Goal: Task Accomplishment & Management: Manage account settings

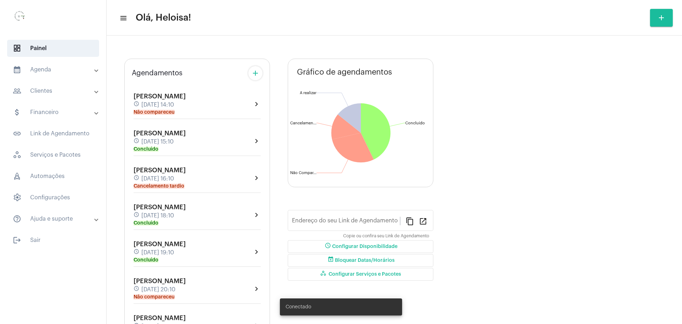
type input "[URL][DOMAIN_NAME]"
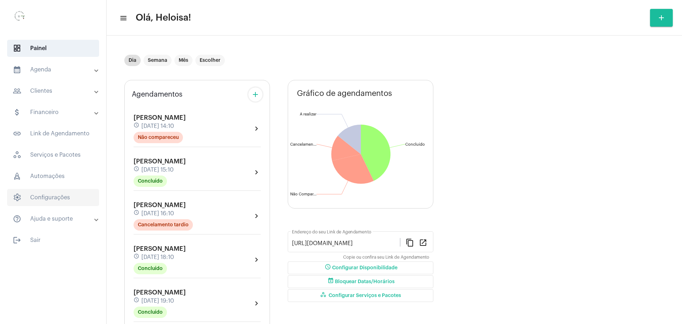
click at [48, 199] on span "settings Configurações" at bounding box center [53, 197] width 92 height 17
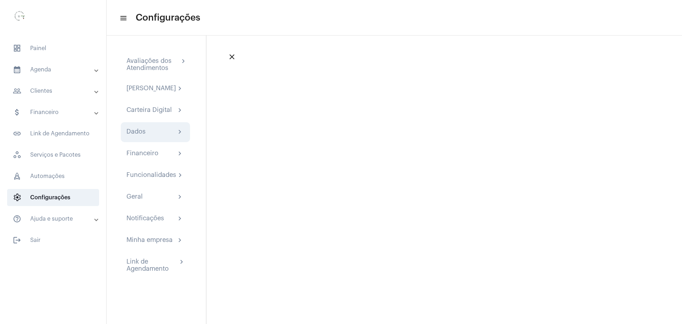
click at [141, 133] on div "Dados" at bounding box center [135, 132] width 19 height 9
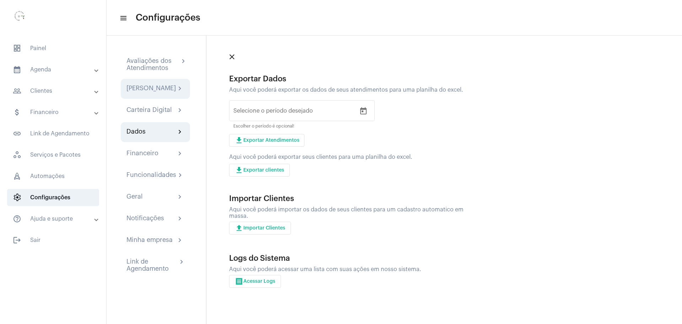
click at [156, 91] on div "[PERSON_NAME]" at bounding box center [150, 88] width 49 height 9
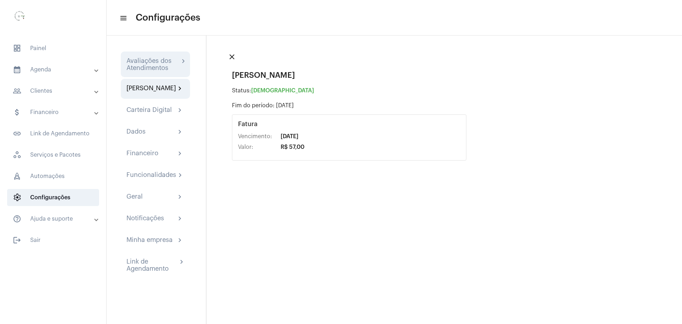
click at [168, 61] on div "Avaliações dos Atendimentos" at bounding box center [152, 64] width 53 height 14
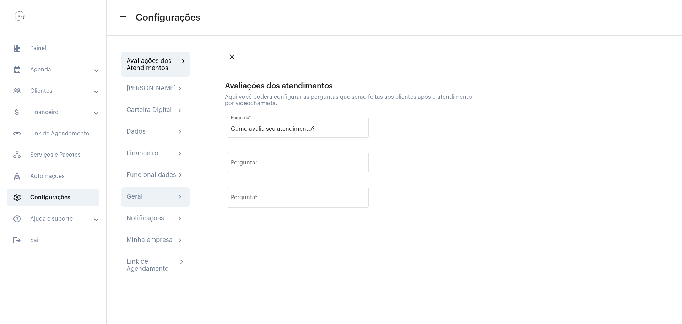
click at [149, 207] on div "Geral chevron_right" at bounding box center [155, 197] width 69 height 20
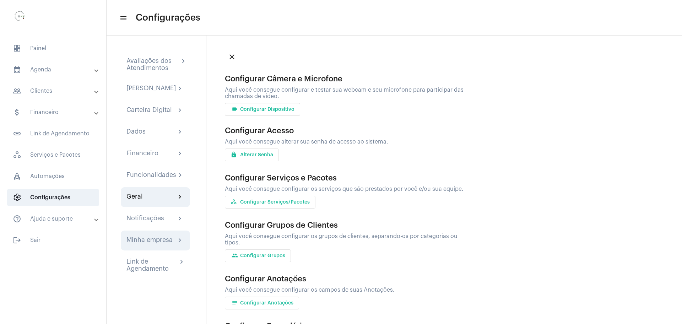
click at [147, 250] on div "Minha empresa chevron_right" at bounding box center [155, 240] width 69 height 20
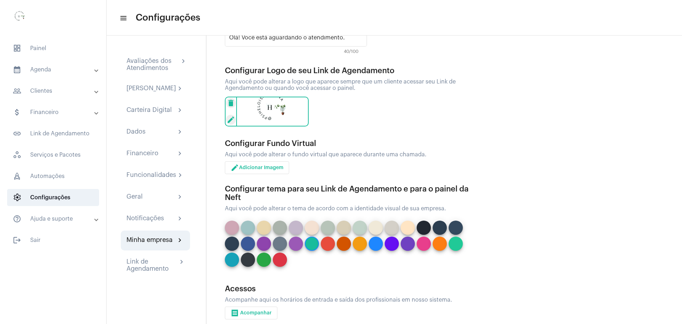
scroll to position [144, 0]
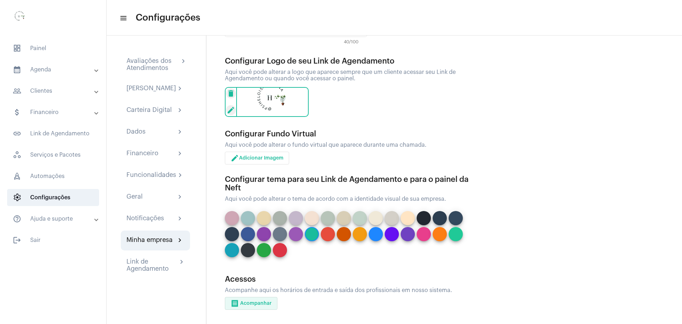
click at [251, 300] on button "receipt Acompanhar" at bounding box center [251, 303] width 53 height 13
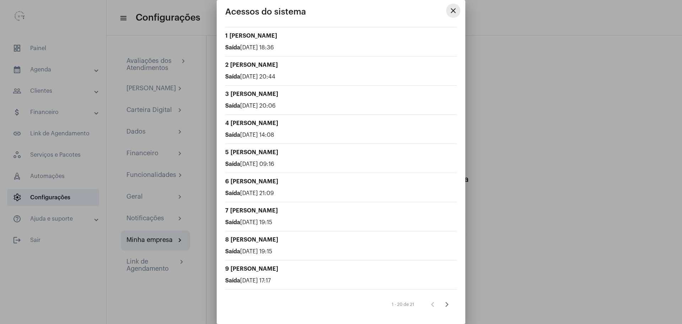
click at [454, 11] on mat-icon "close" at bounding box center [453, 10] width 9 height 9
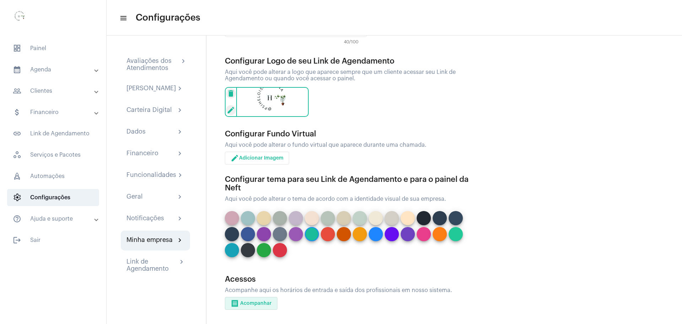
scroll to position [99, 0]
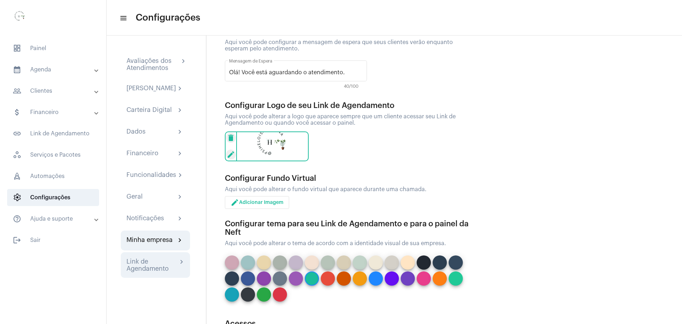
click at [152, 272] on div "Link de Agendamento" at bounding box center [151, 265] width 51 height 14
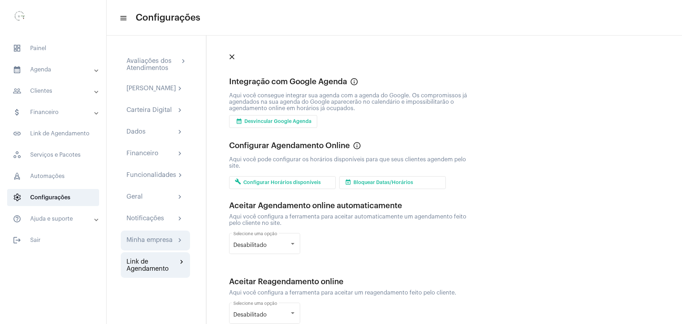
click at [143, 245] on div "Minha empresa" at bounding box center [149, 240] width 46 height 9
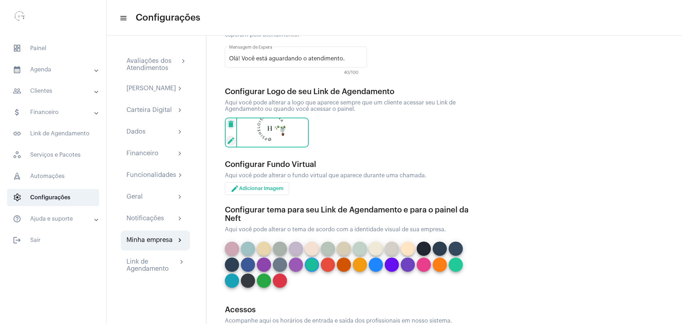
scroll to position [133, 0]
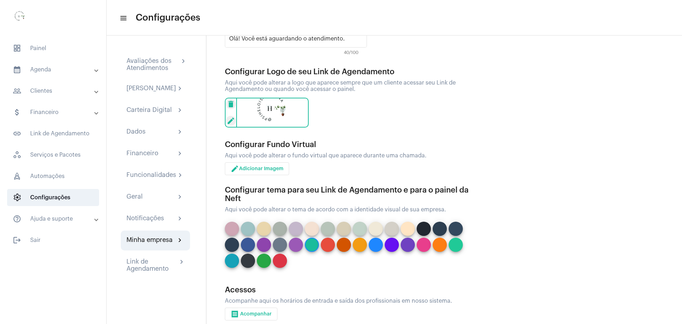
click at [268, 107] on img at bounding box center [272, 113] width 72 height 30
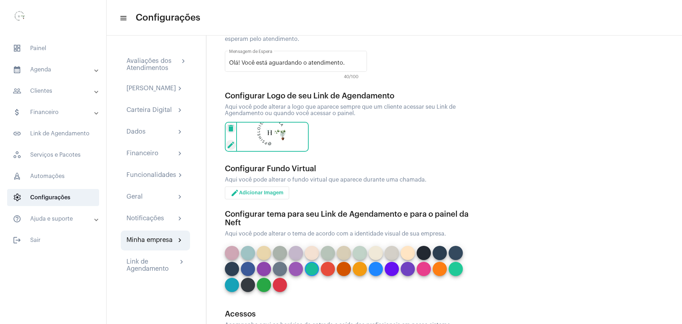
scroll to position [0, 0]
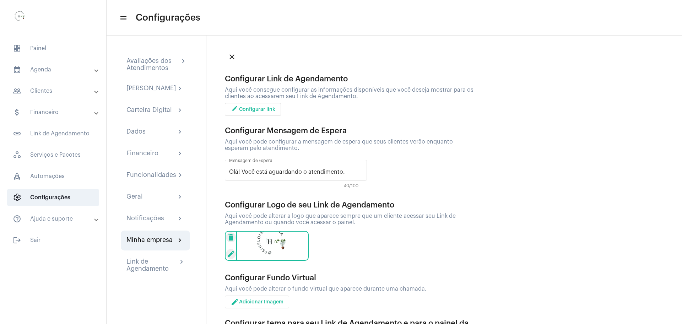
click at [257, 103] on button "edit Configurar link" at bounding box center [253, 109] width 56 height 13
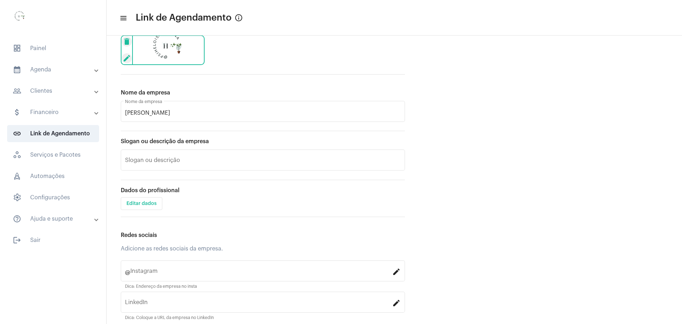
scroll to position [159, 0]
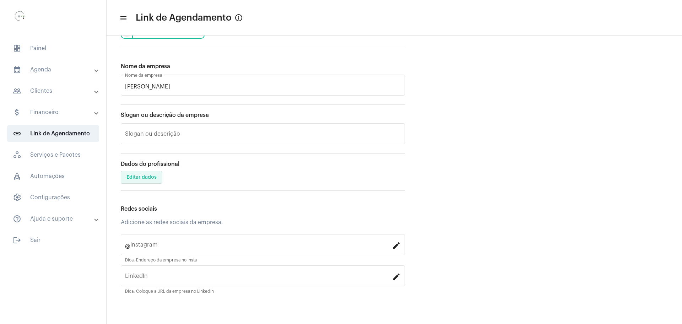
click at [134, 176] on span "Editar dados" at bounding box center [141, 177] width 30 height 5
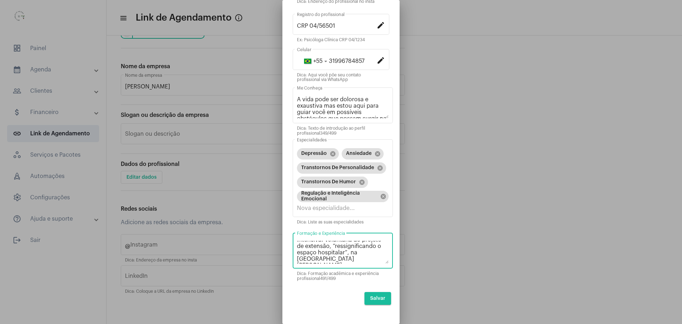
scroll to position [62, 0]
click at [340, 252] on textarea "Especialista em Terapia Cognitiva Comportamental pela [GEOGRAPHIC_DATA] - PUC M…" at bounding box center [343, 252] width 92 height 23
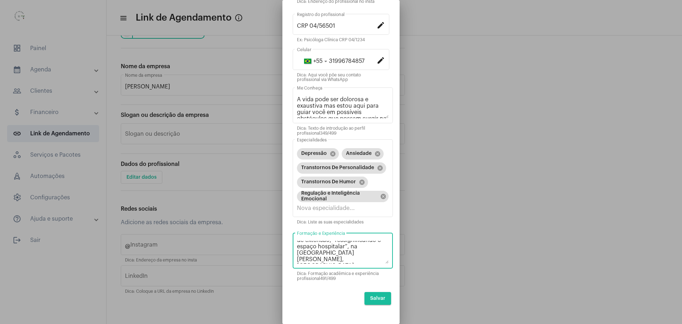
drag, startPoint x: 451, startPoint y: 283, endPoint x: 380, endPoint y: 320, distance: 80.5
click at [442, 287] on div at bounding box center [341, 162] width 682 height 324
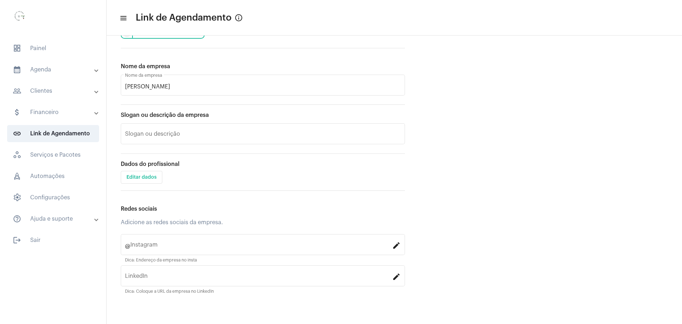
click at [570, 143] on app-my-profile "menu Link de Agendamento info_outlined Customização Personalize como as pessoas…" at bounding box center [393, 82] width 575 height 483
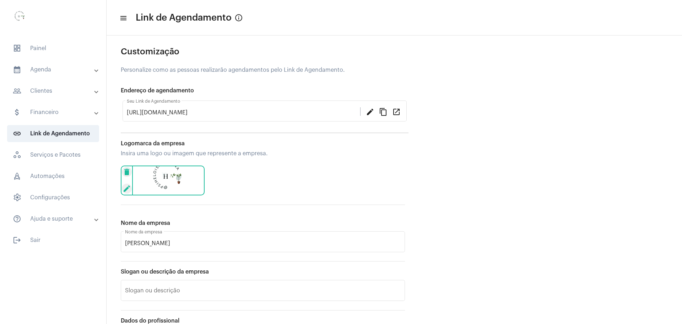
scroll to position [0, 0]
